Goal: Information Seeking & Learning: Learn about a topic

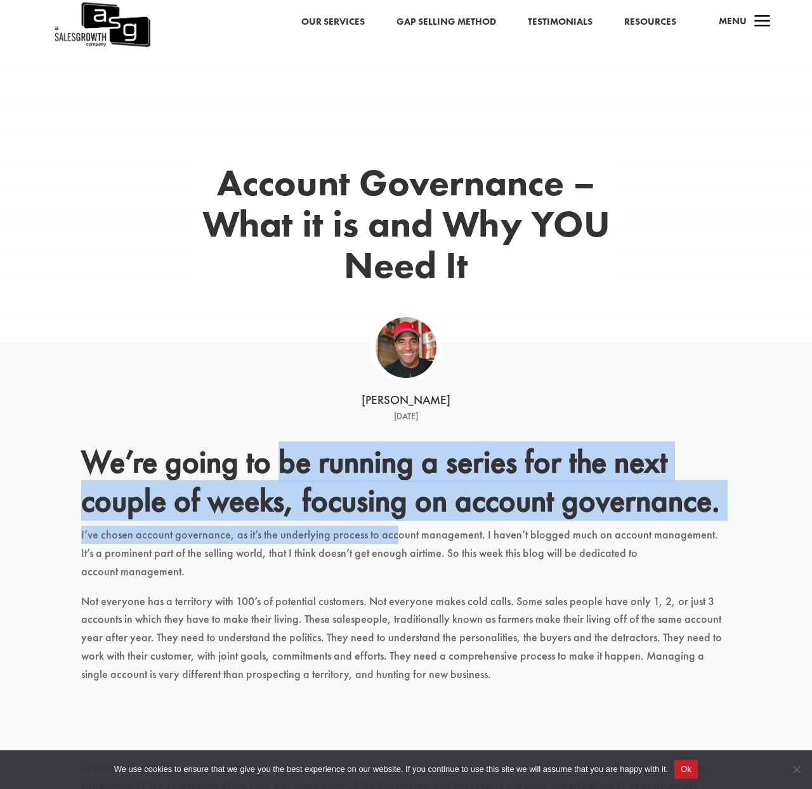
drag, startPoint x: 319, startPoint y: 478, endPoint x: 393, endPoint y: 534, distance: 92.8
click at [389, 521] on h2 "We’re going to be running a series for the next couple of weeks, focusing on ac…" at bounding box center [406, 484] width 650 height 83
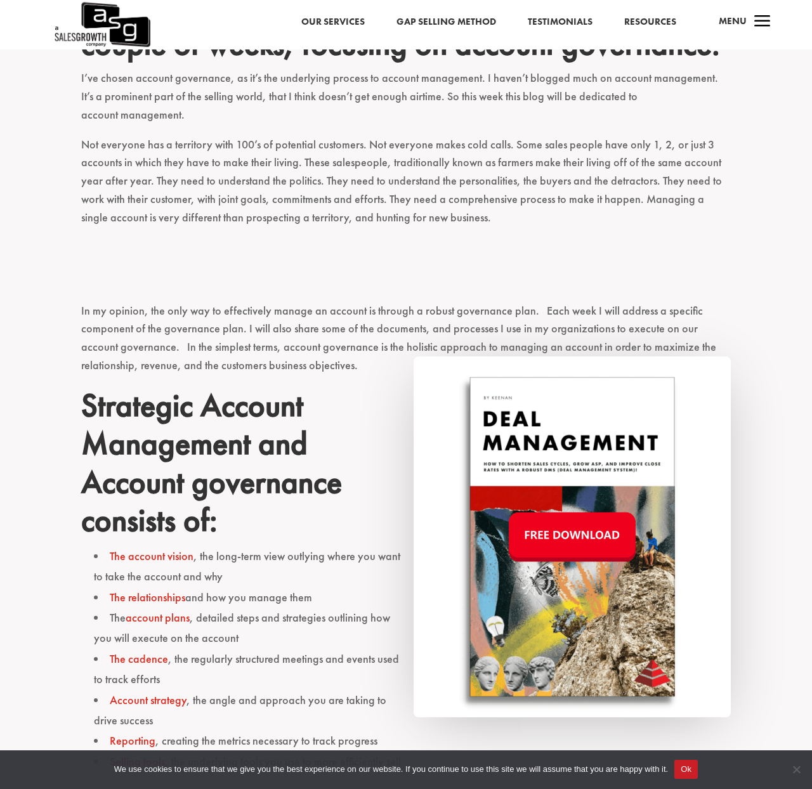
scroll to position [377, 0]
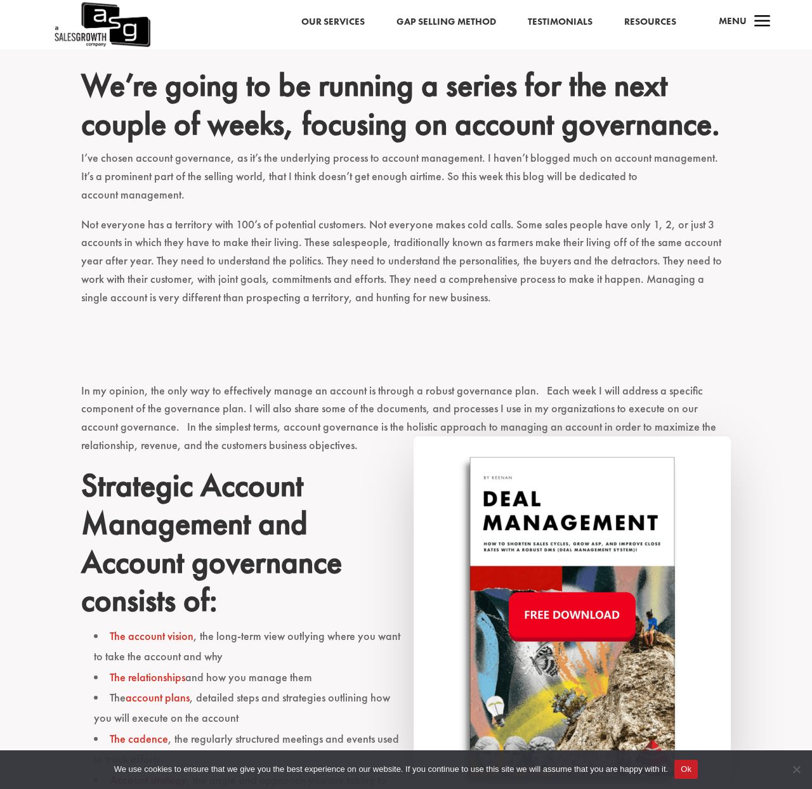
click at [647, 22] on link "Resources" at bounding box center [650, 22] width 52 height 16
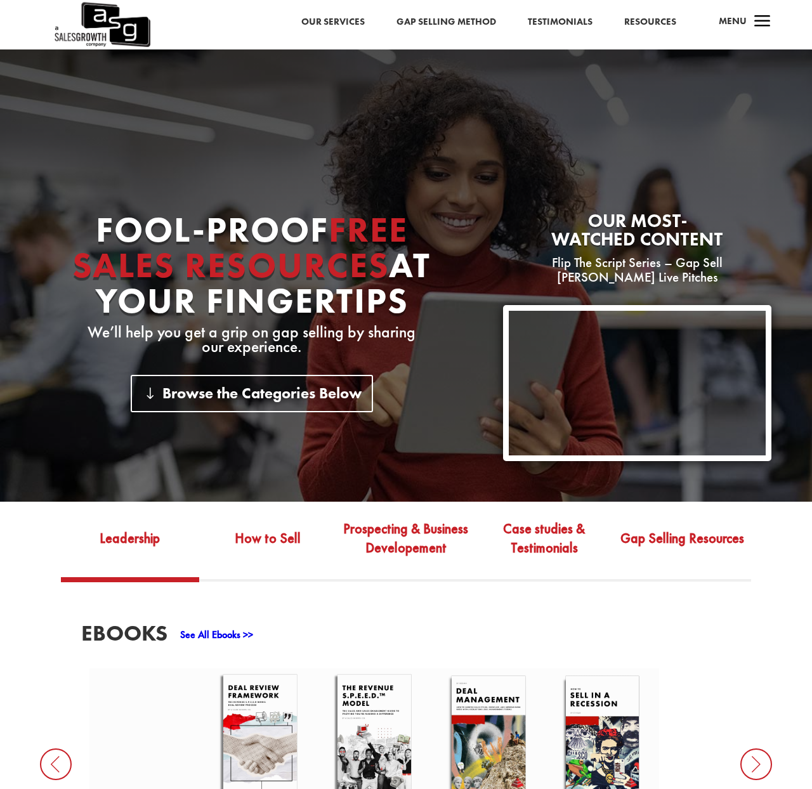
click at [277, 325] on p "We’ll help you get a grip on gap selling by sharing our experience." at bounding box center [252, 340] width 423 height 30
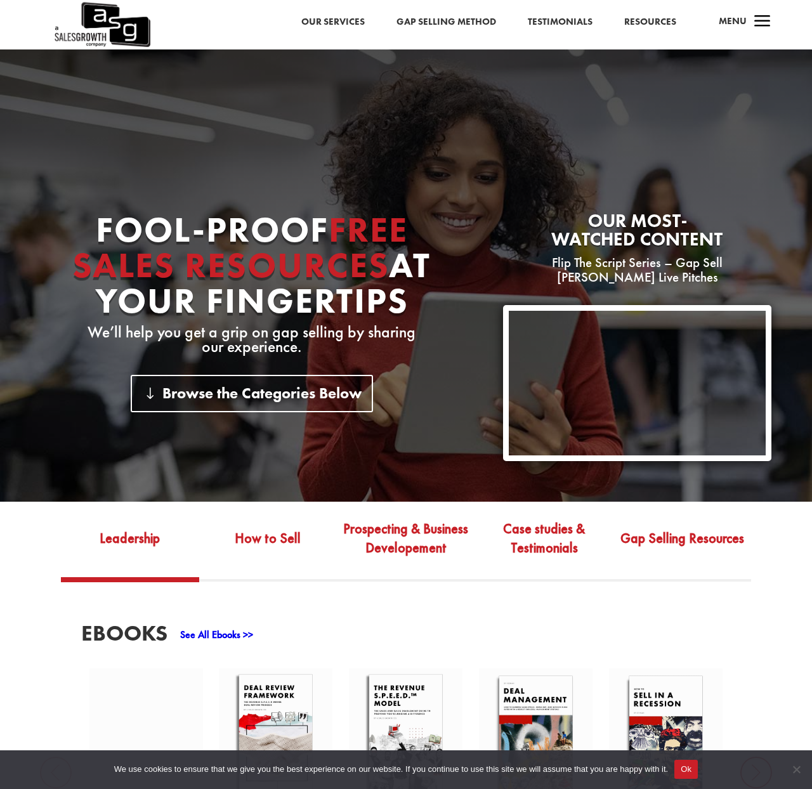
scroll to position [120, 0]
